Goal: Information Seeking & Learning: Learn about a topic

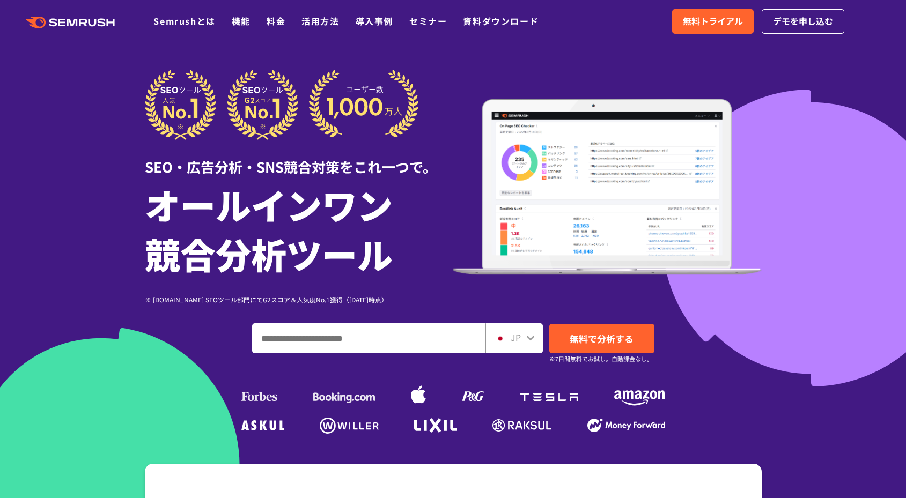
click at [431, 165] on div "SEO・広告分析・SNS競合対策をこれ一つで。" at bounding box center [299, 158] width 308 height 37
click at [269, 21] on link "料金" at bounding box center [276, 20] width 19 height 13
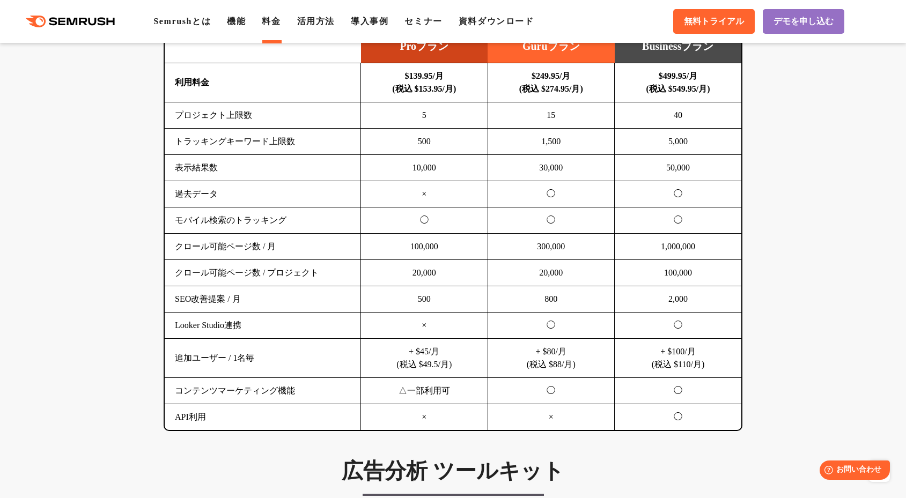
scroll to position [722, 0]
click at [443, 154] on td "10,000" at bounding box center [424, 167] width 127 height 26
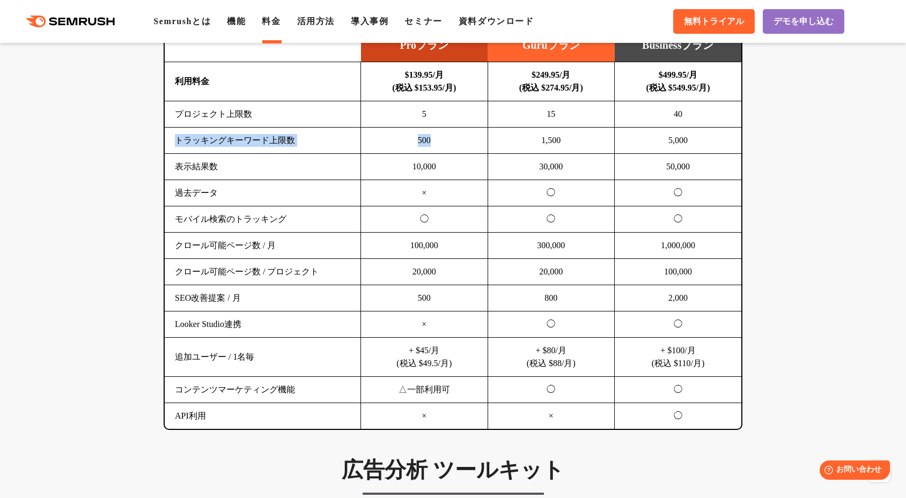
drag, startPoint x: 443, startPoint y: 145, endPoint x: 174, endPoint y: 142, distance: 269.2
click at [174, 142] on tr "トラッキングキーワード上限数 500 1,500 5,000" at bounding box center [453, 141] width 576 height 26
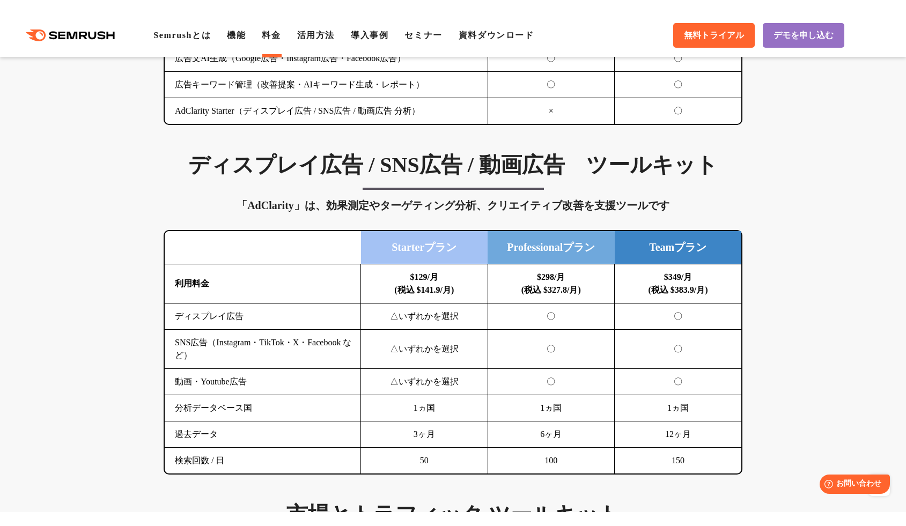
scroll to position [1464, 0]
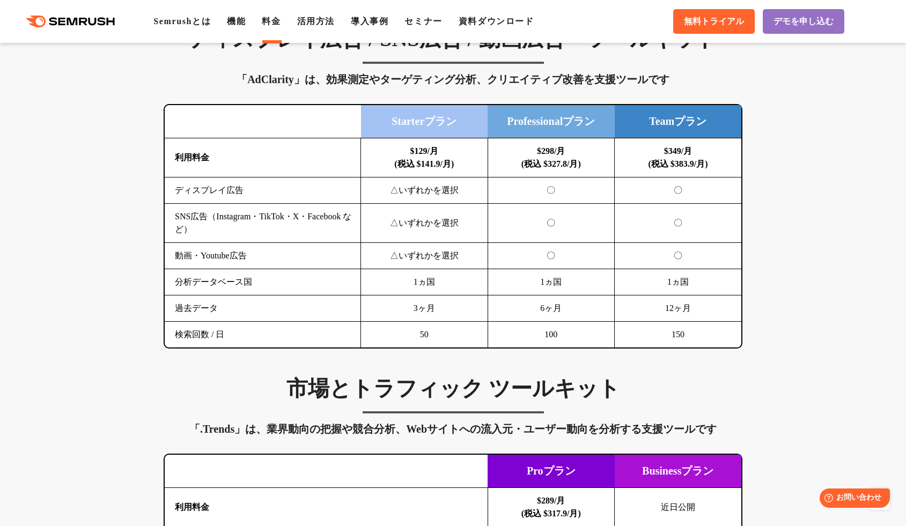
click at [403, 201] on td "△いずれかを選択" at bounding box center [424, 190] width 127 height 26
